Goal: Obtain resource: Obtain resource

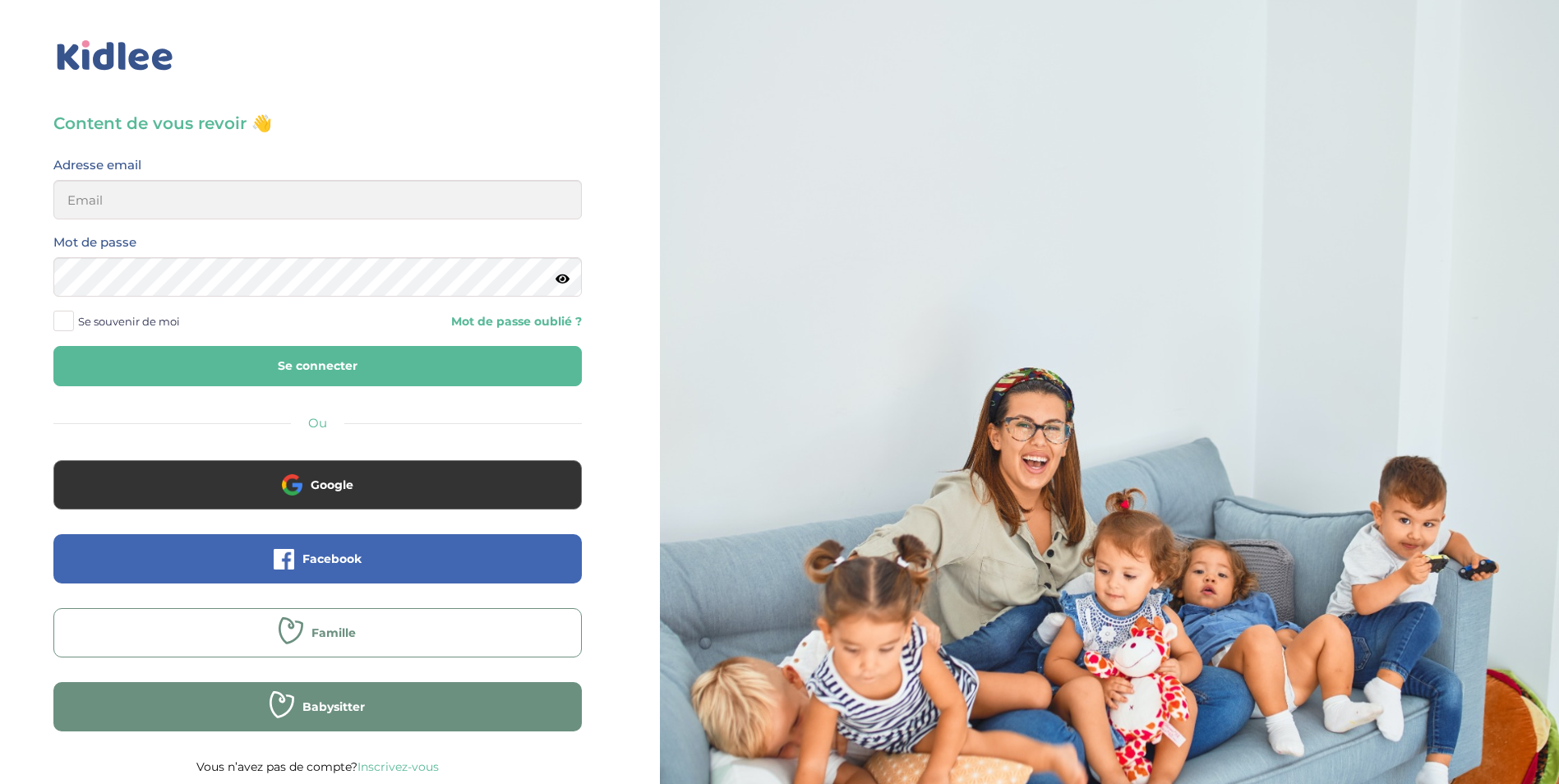
click at [231, 632] on button "Famille" at bounding box center [317, 633] width 529 height 50
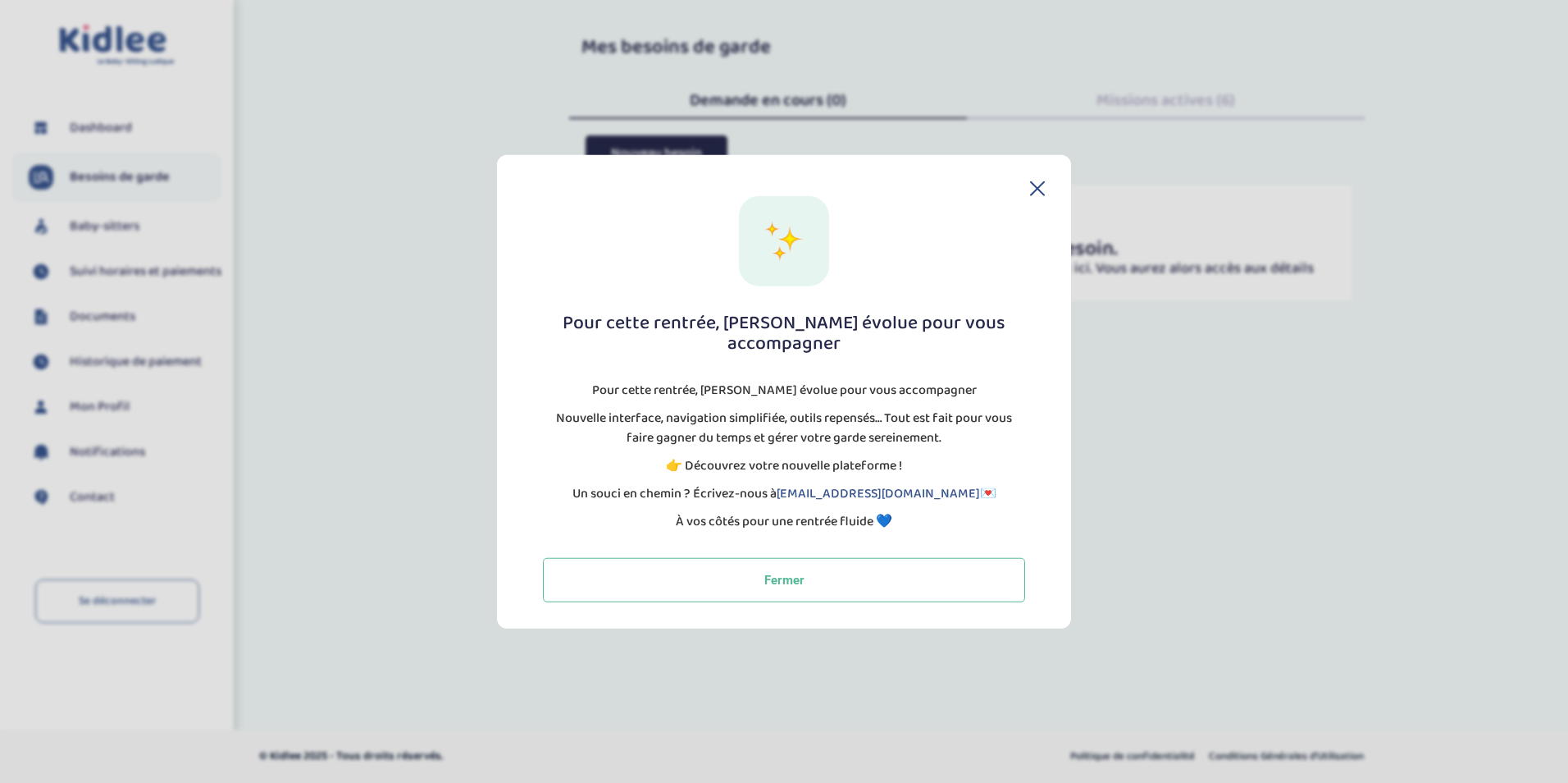
click at [1036, 193] on icon at bounding box center [1037, 189] width 15 height 15
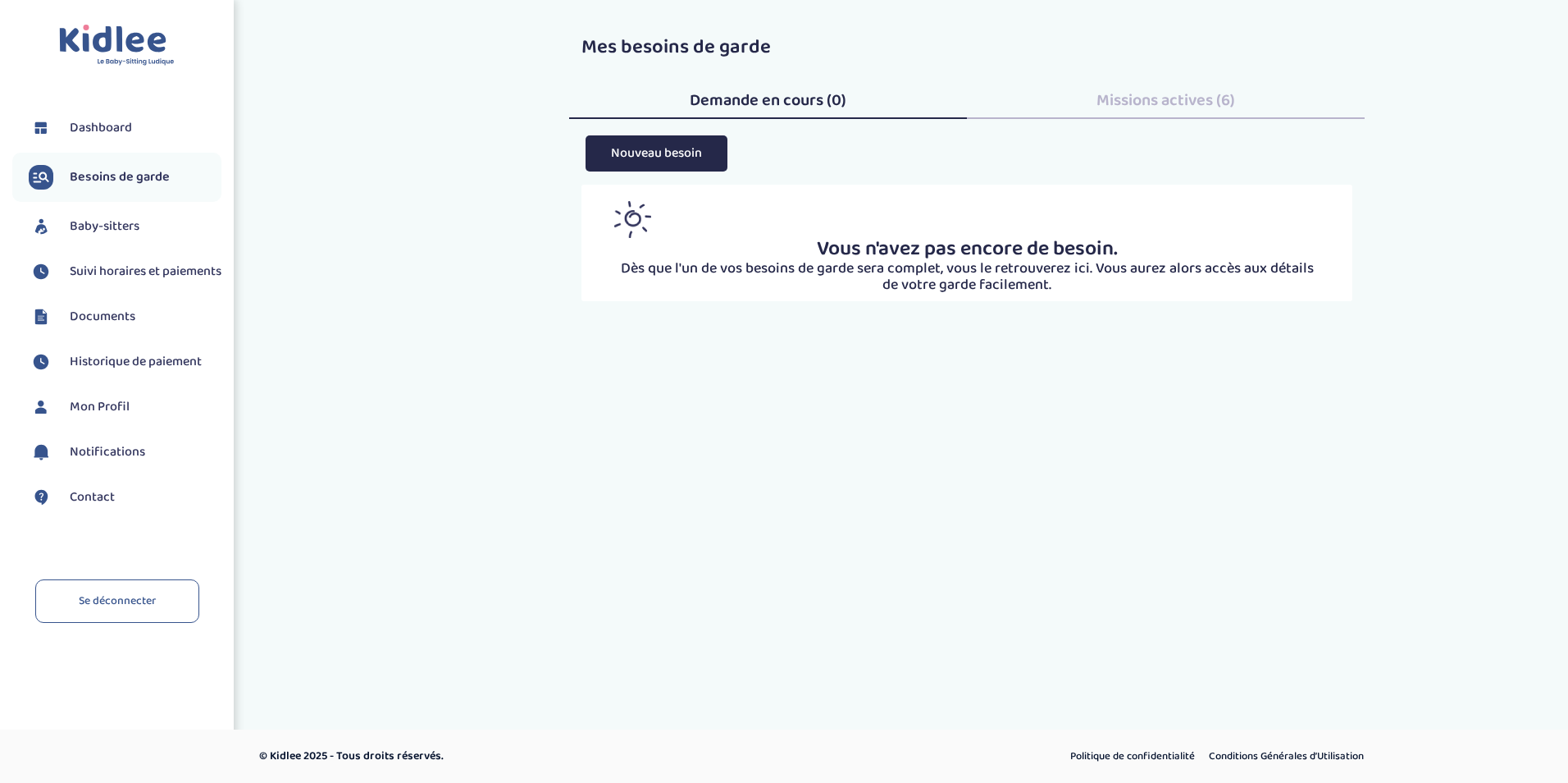
click at [87, 329] on link "Documents" at bounding box center [125, 317] width 193 height 25
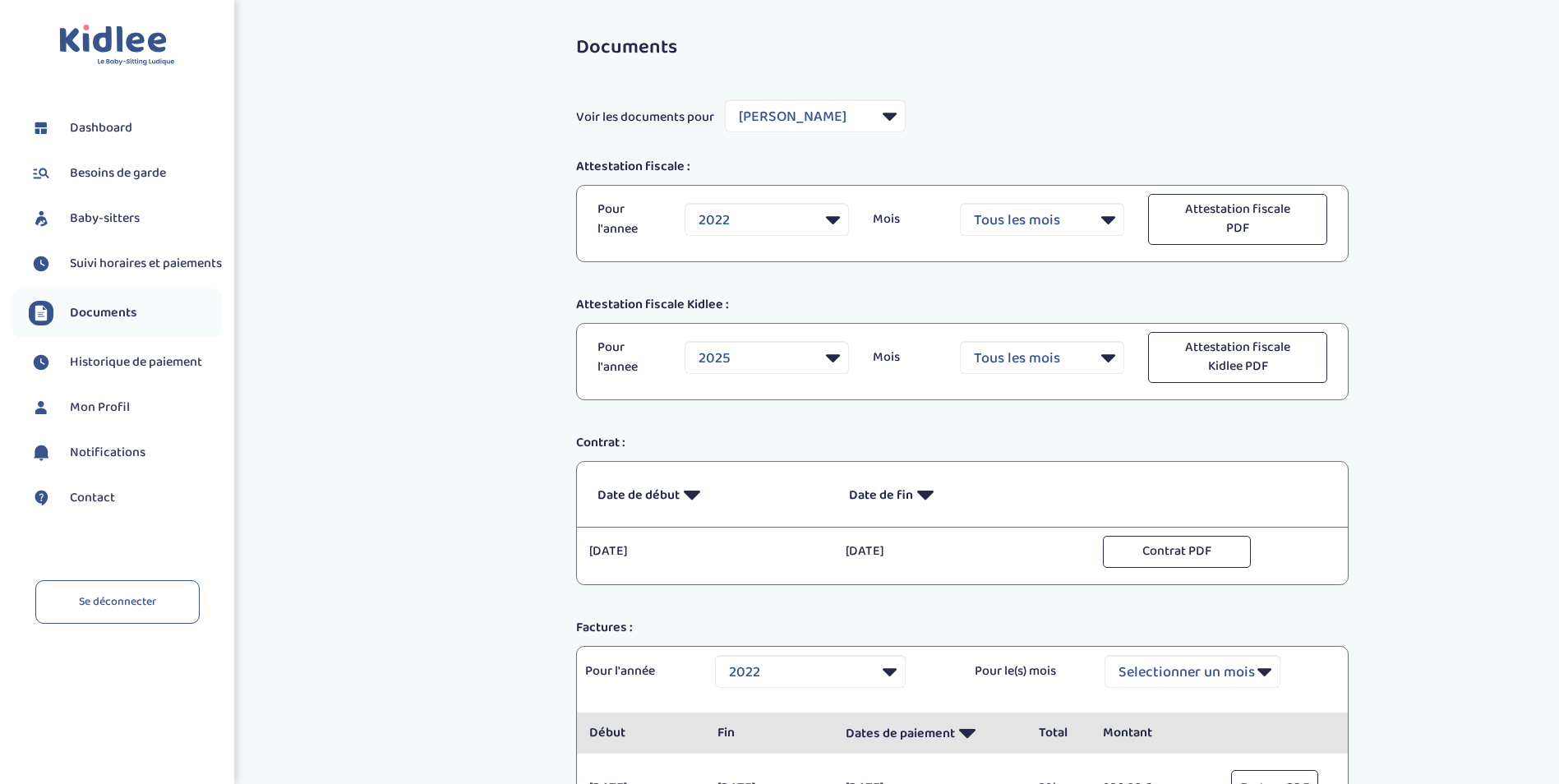
select select "18959"
select select "2022"
click at [780, 223] on select "2022" at bounding box center [767, 219] width 165 height 33
click at [780, 228] on select "2022" at bounding box center [767, 219] width 165 height 33
click at [997, 353] on select "Tous les mois Janvier Février Mars Avril Mai Juin Juillet Août Septembre Octobr…" at bounding box center [1043, 357] width 165 height 33
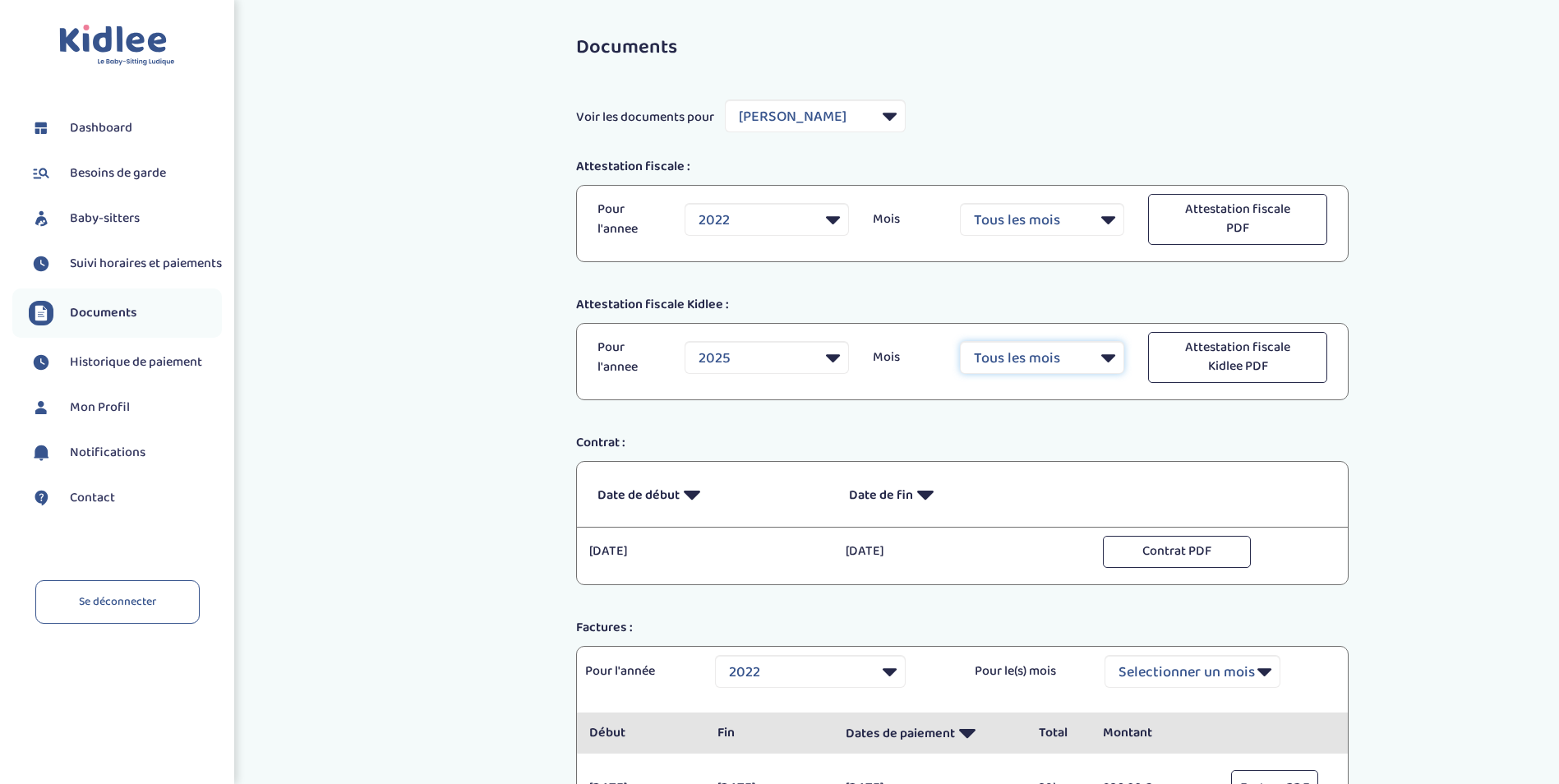
click at [997, 353] on select "Tous les mois Janvier Février Mars Avril Mai Juin Juillet Août Septembre Octobr…" at bounding box center [1043, 357] width 165 height 33
click at [1224, 356] on button "Attestation fiscale Kidlee PDF" at bounding box center [1237, 356] width 178 height 50
click at [743, 354] on select "2025" at bounding box center [767, 357] width 165 height 33
click at [121, 217] on span "Baby-sitters" at bounding box center [104, 218] width 70 height 20
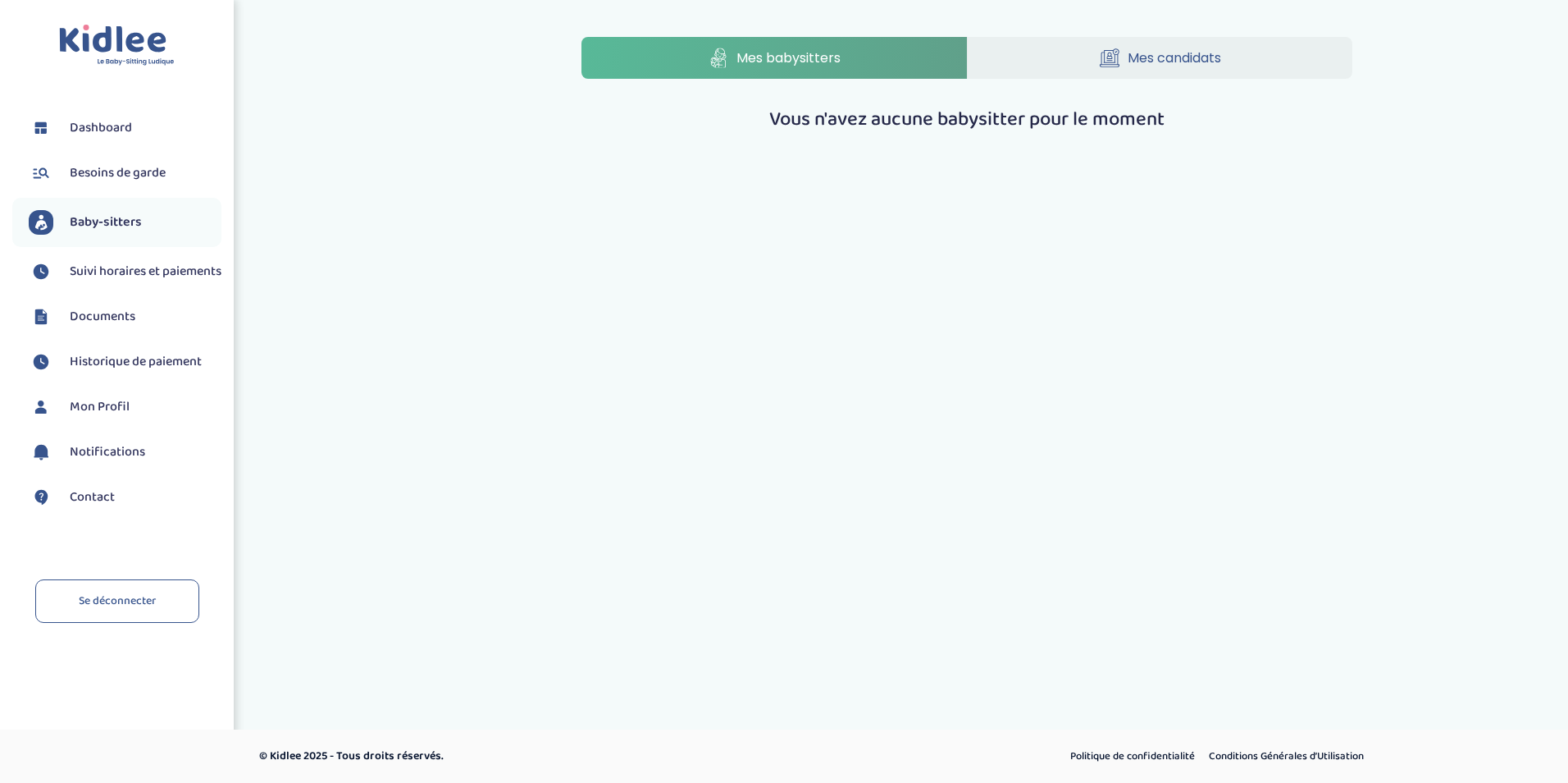
click at [93, 127] on span "Dashboard" at bounding box center [101, 127] width 63 height 20
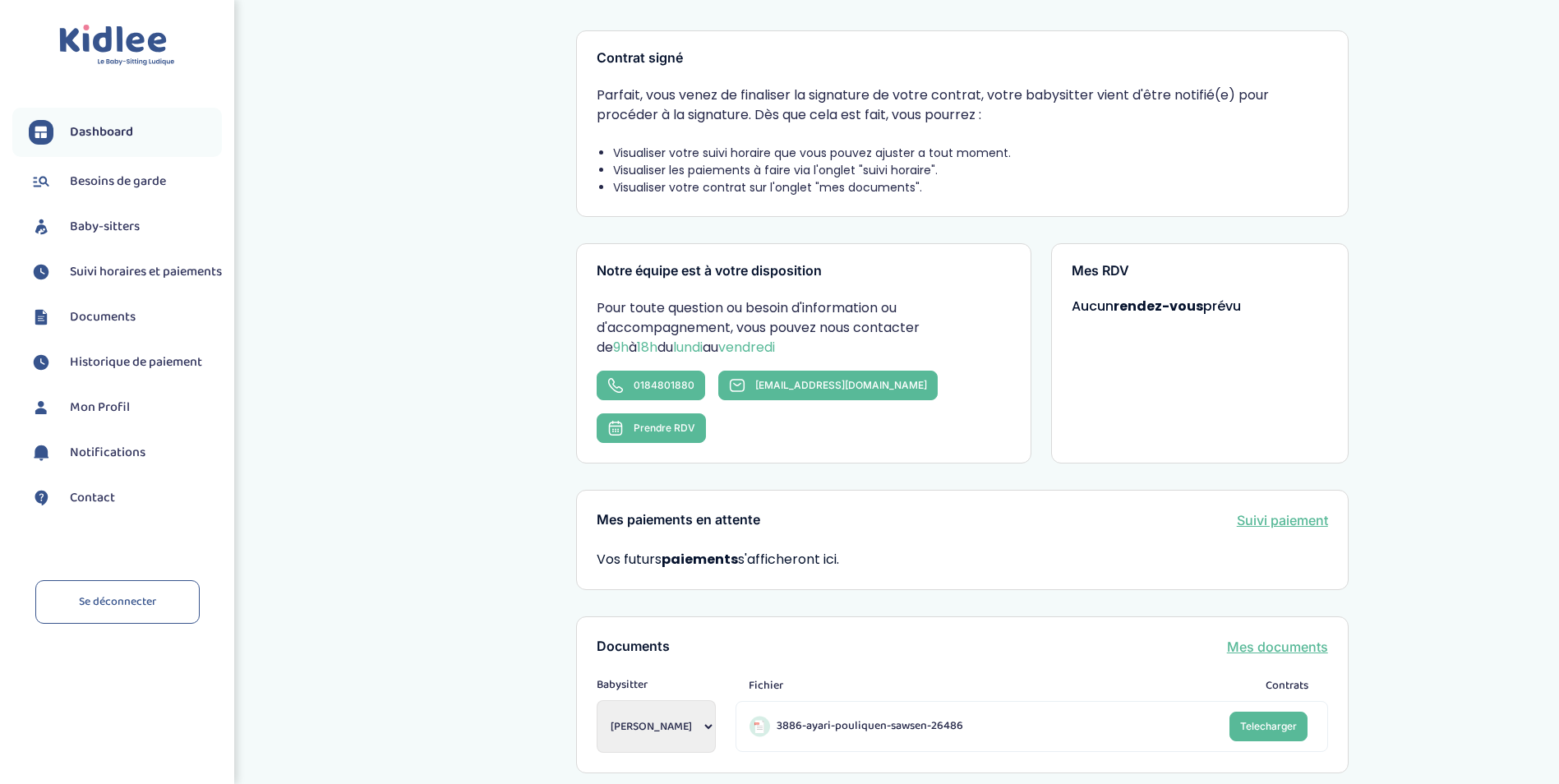
scroll to position [165, 0]
